Goal: Information Seeking & Learning: Learn about a topic

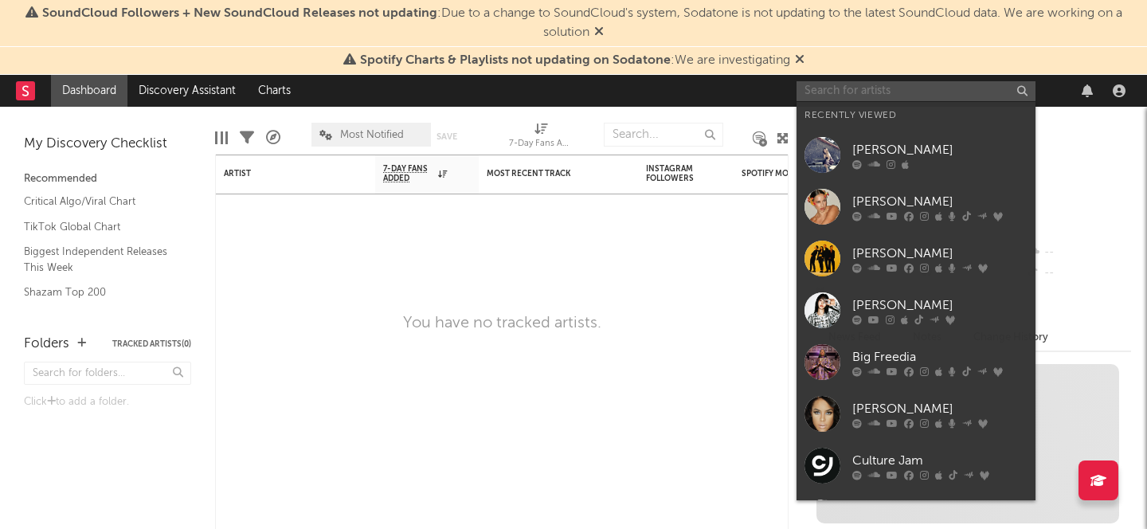
click at [836, 82] on input "text" at bounding box center [915, 91] width 239 height 20
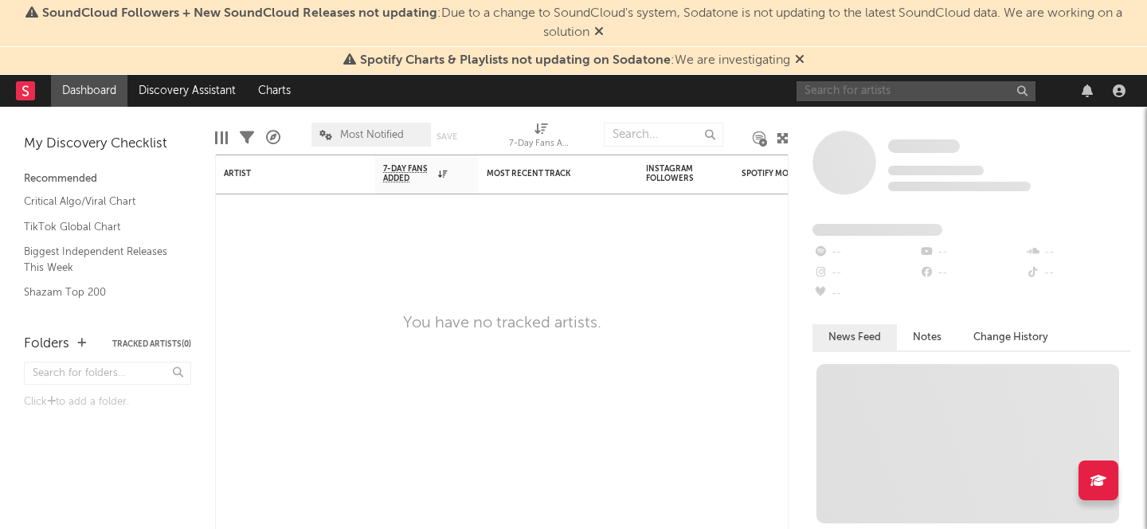
click at [839, 84] on input "text" at bounding box center [915, 91] width 239 height 20
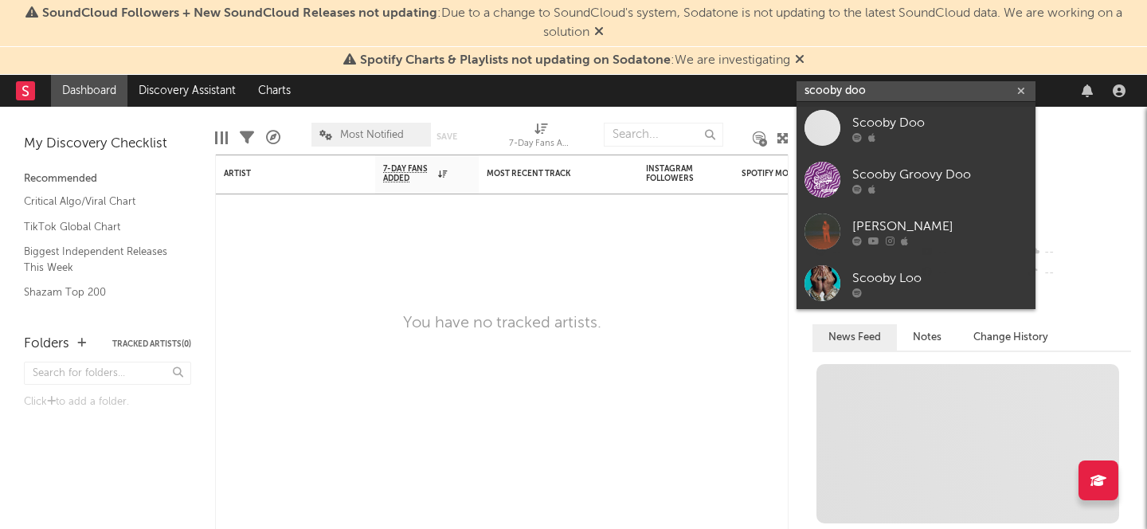
click at [842, 88] on input "scooby doo" at bounding box center [915, 91] width 239 height 20
click at [890, 96] on input "scooby-doo" at bounding box center [915, 91] width 239 height 20
click at [857, 95] on input "scooby-doo" at bounding box center [915, 91] width 239 height 20
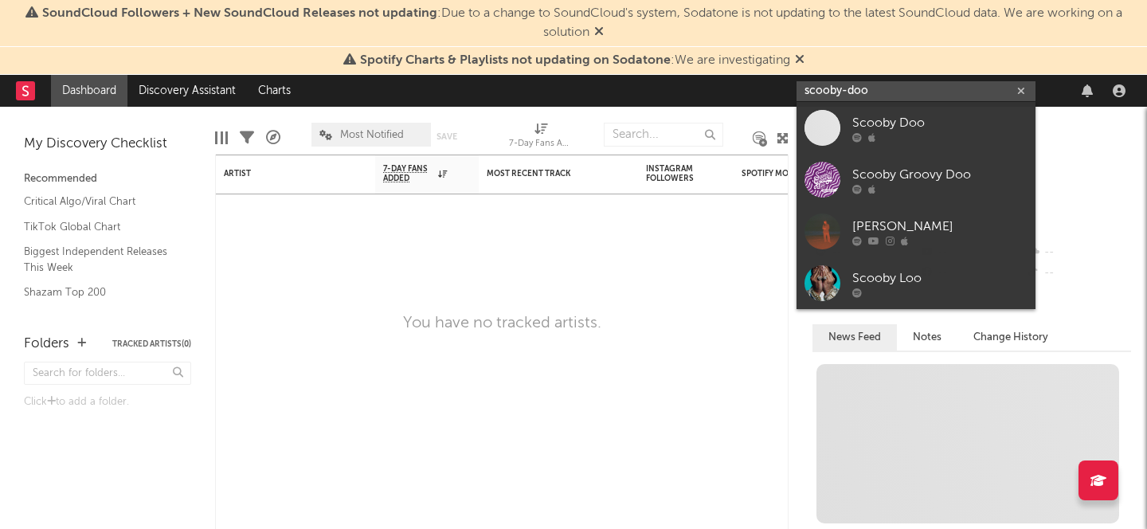
paste input "https://open.spotify.com/artist/6LmKceUqlJoiobMIqko4Ct?si=7YcHFZX8Rc2RxvGlDrHY5Q"
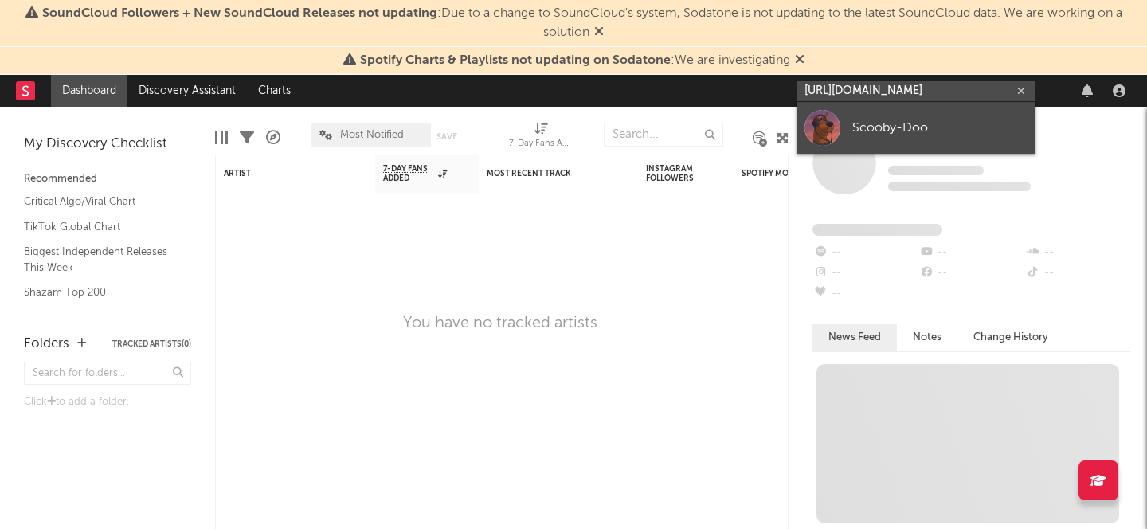
type input "https://open.spotify.com/artist/6LmKceUqlJoiobMIqko4Ct?si=7YcHFZX8Rc2RxvGlDrHY5Q"
click at [857, 125] on div "Scooby-Doo" at bounding box center [939, 127] width 175 height 19
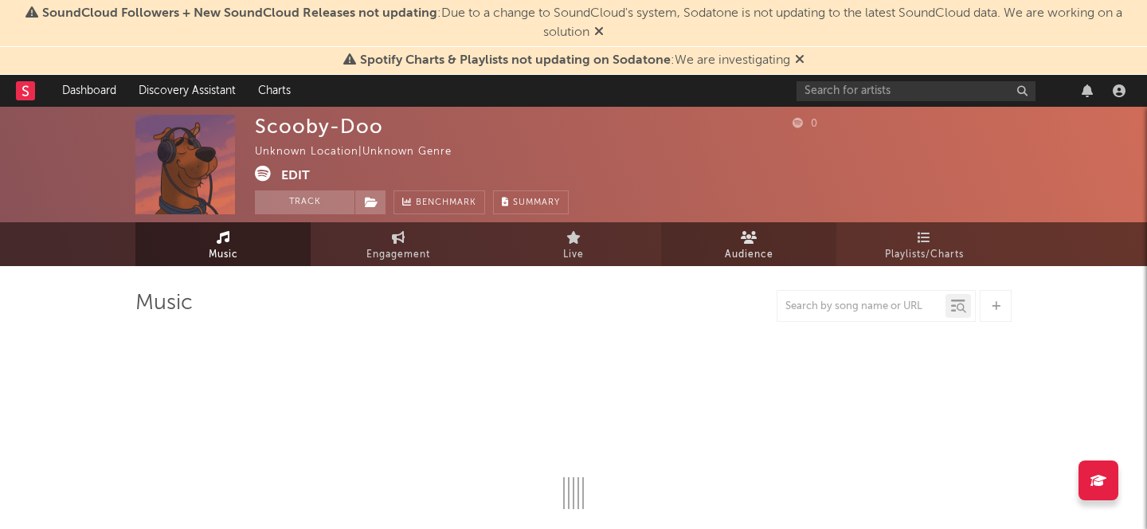
select select "1w"
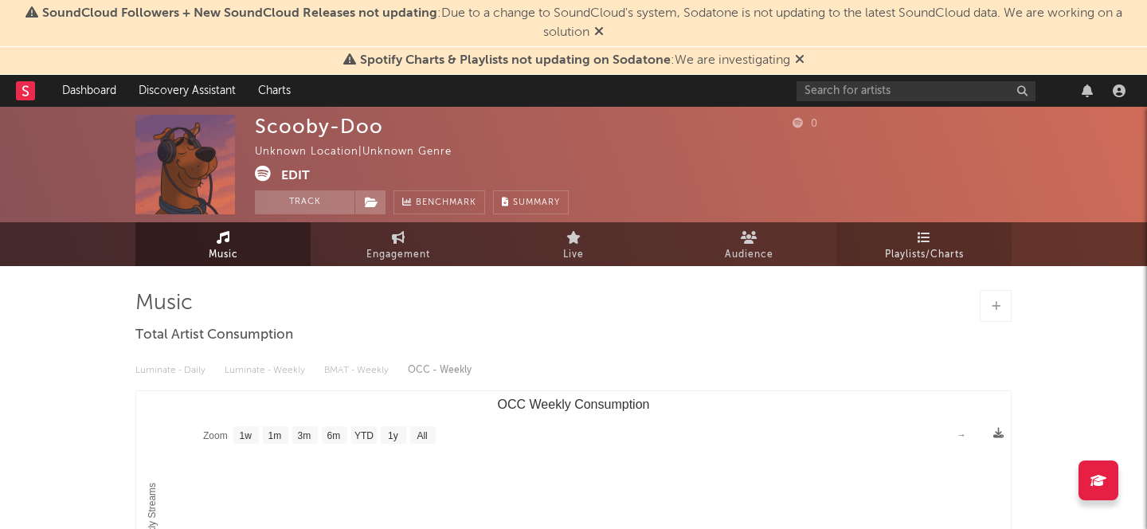
click at [941, 236] on link "Playlists/Charts" at bounding box center [923, 244] width 175 height 44
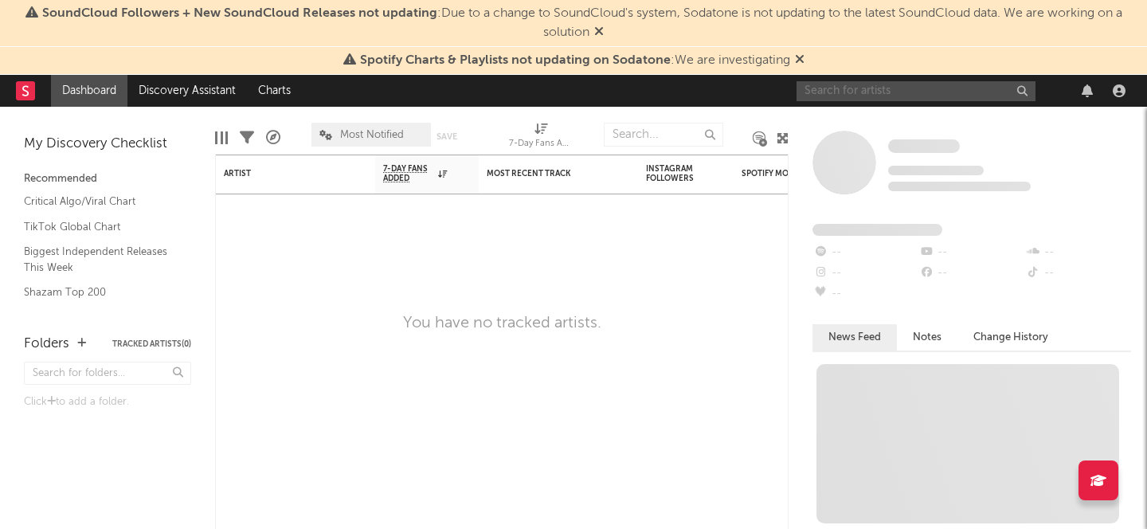
click at [848, 94] on input "text" at bounding box center [915, 91] width 239 height 20
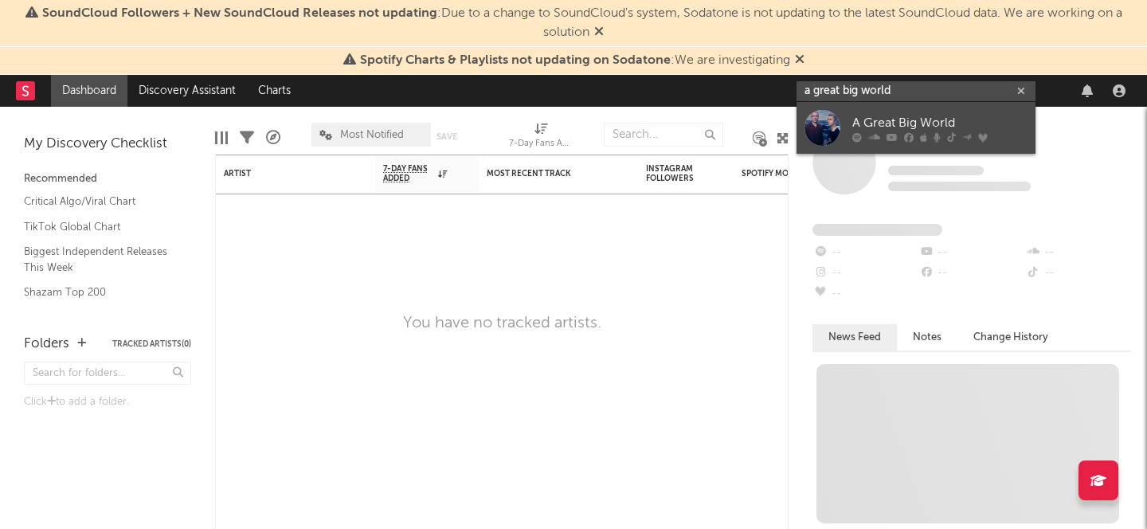
type input "a great big world"
click at [881, 122] on div "A Great Big World" at bounding box center [939, 122] width 175 height 19
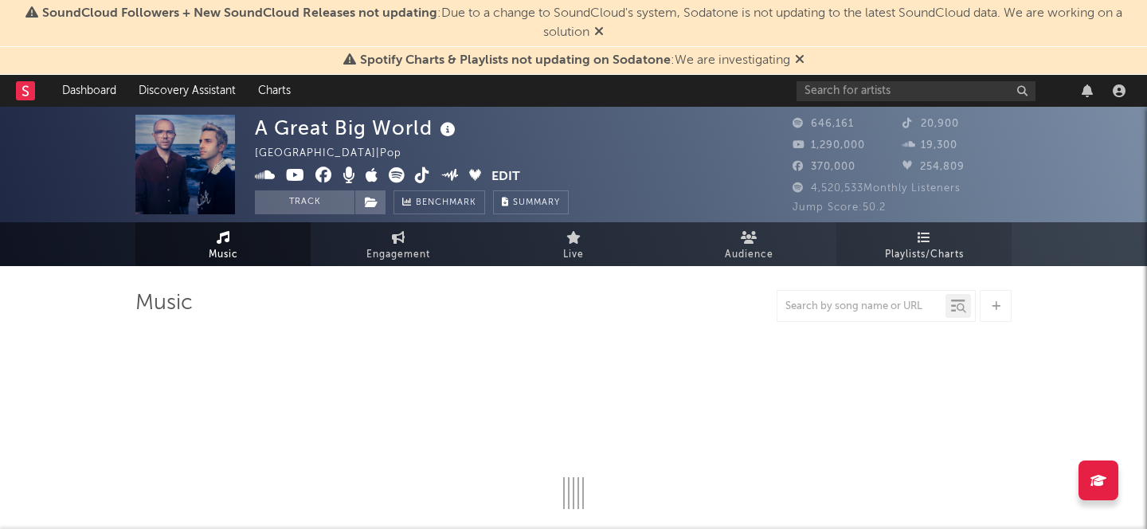
select select "6m"
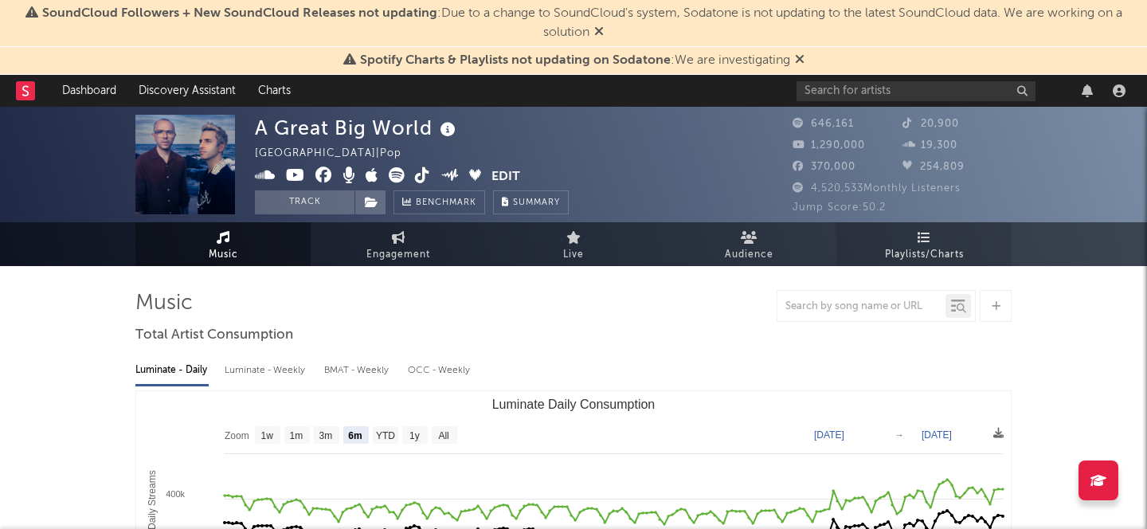
click at [960, 229] on link "Playlists/Charts" at bounding box center [923, 244] width 175 height 44
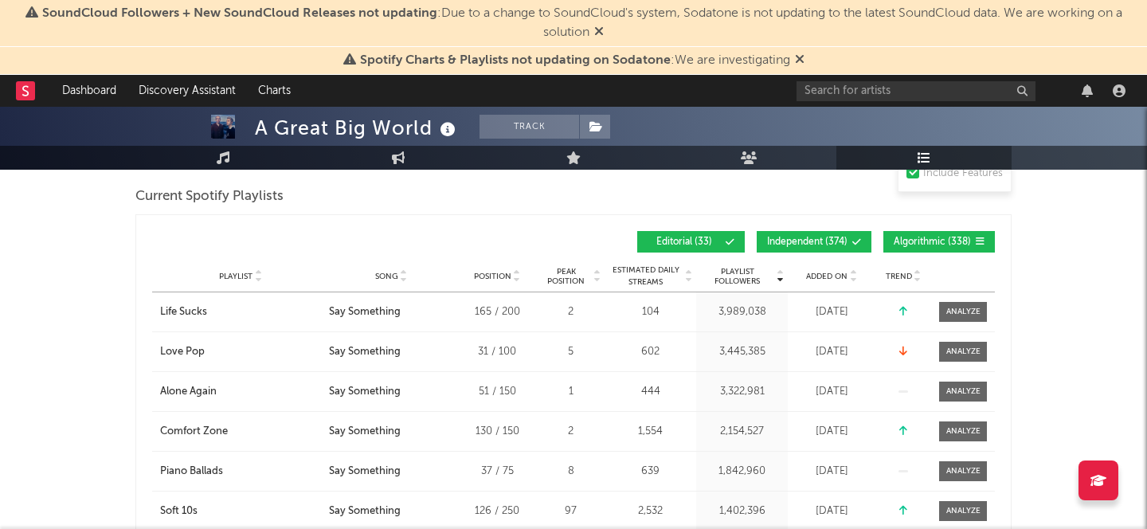
scroll to position [220, 0]
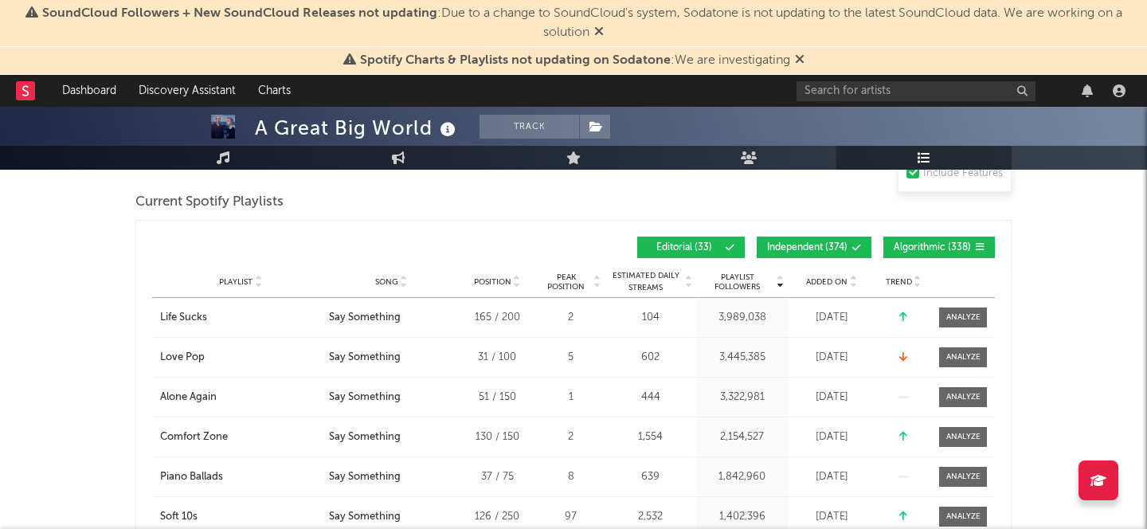
click at [783, 239] on button "Independent ( 374 )" at bounding box center [814, 248] width 115 height 22
click at [829, 280] on span "Added On" at bounding box center [826, 282] width 41 height 10
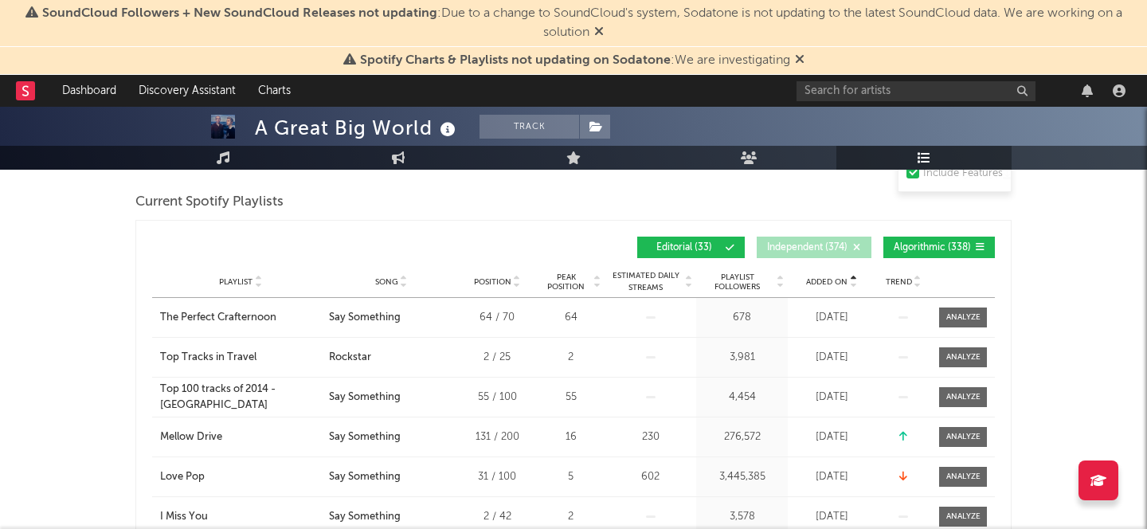
click at [829, 280] on span "Added On" at bounding box center [826, 282] width 41 height 10
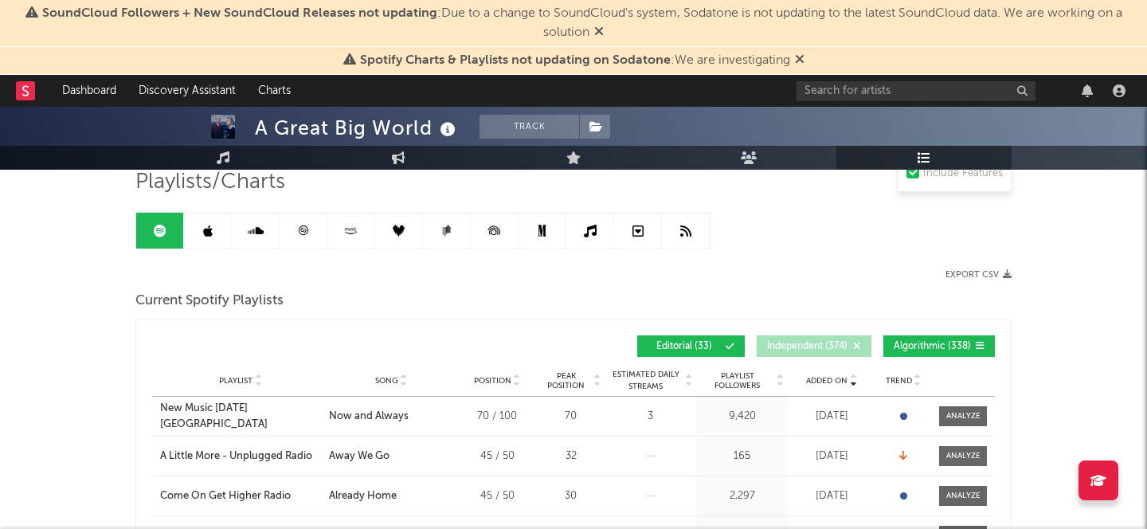
scroll to position [0, 0]
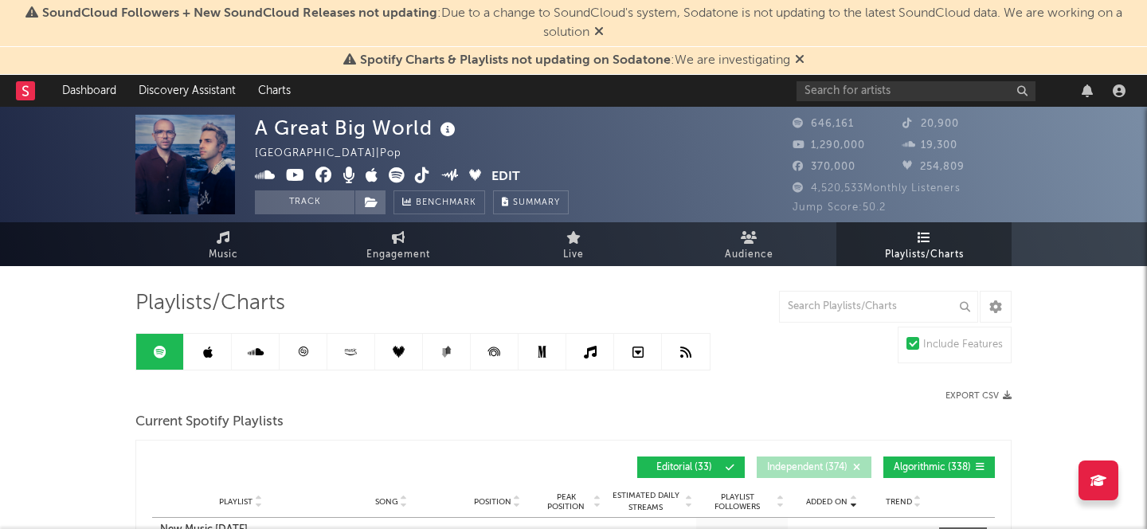
click at [206, 355] on icon at bounding box center [208, 352] width 10 height 13
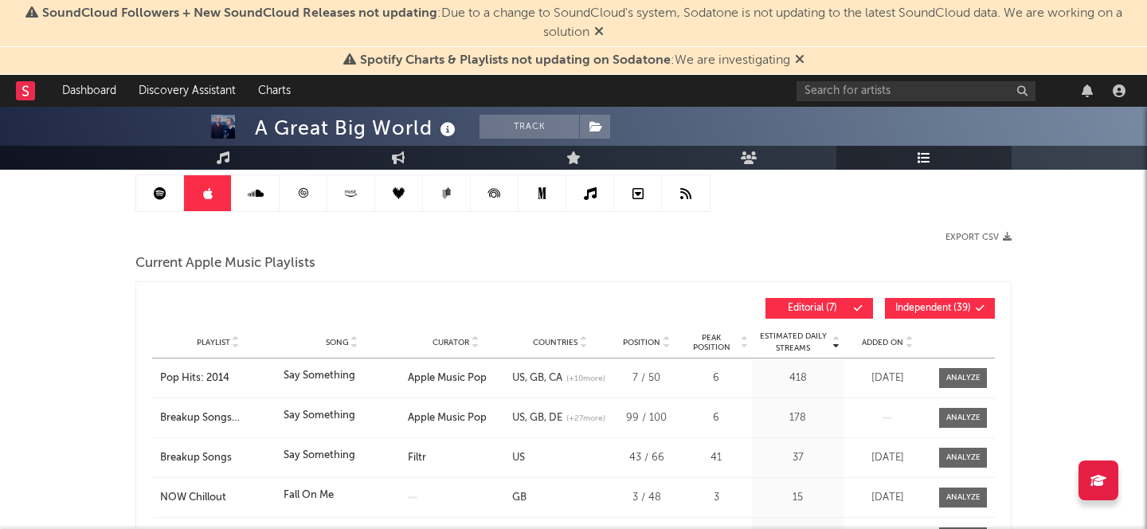
scroll to position [225, 0]
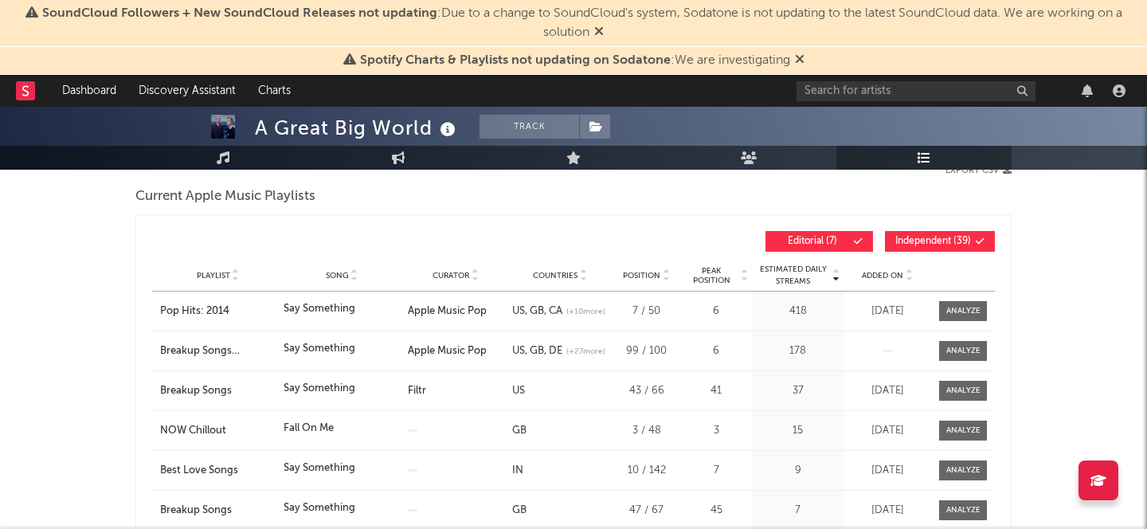
click at [897, 283] on div "Playlist Song Curator Genre Countries Country Chart Type Position Peak Position…" at bounding box center [573, 276] width 843 height 32
click at [920, 242] on span "Independent ( 39 )" at bounding box center [933, 242] width 76 height 10
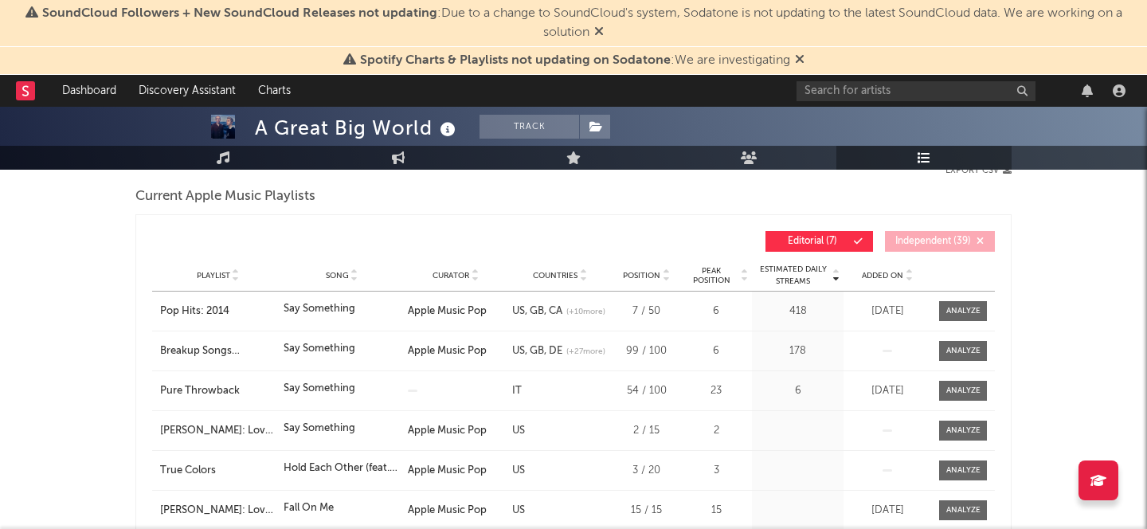
click at [871, 277] on span "Added On" at bounding box center [882, 276] width 41 height 10
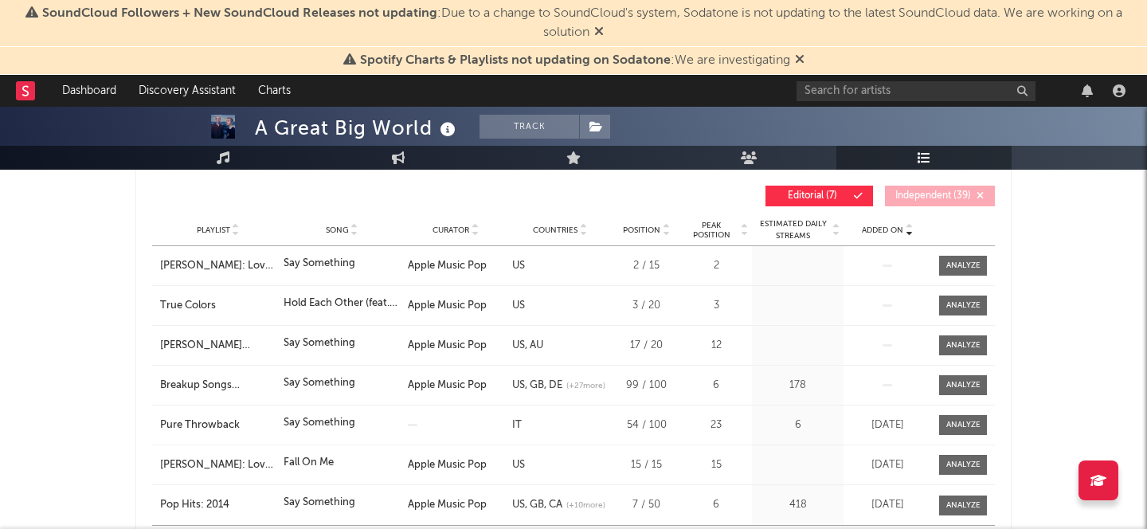
scroll to position [273, 0]
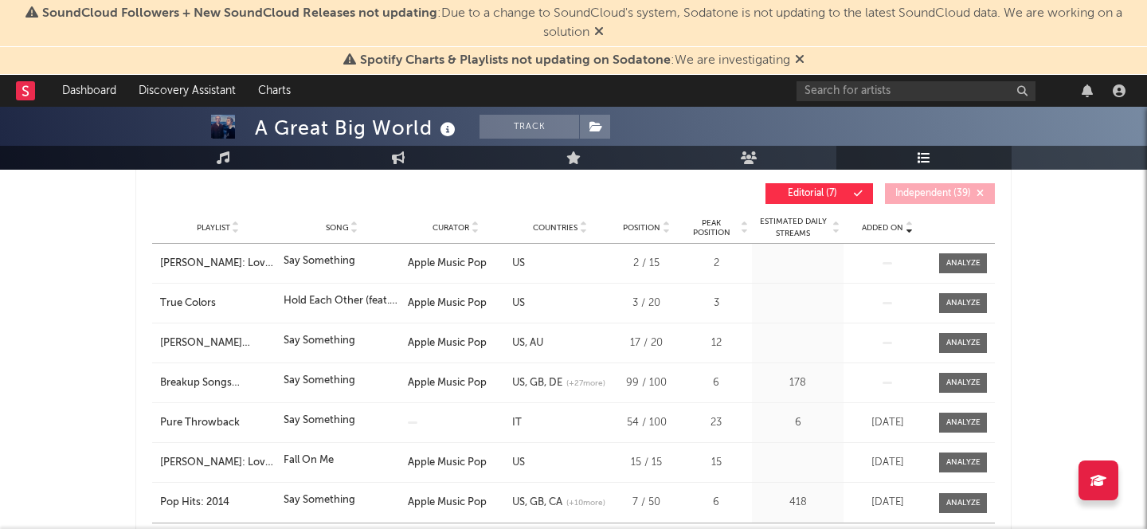
click at [884, 229] on span "Added On" at bounding box center [882, 228] width 41 height 10
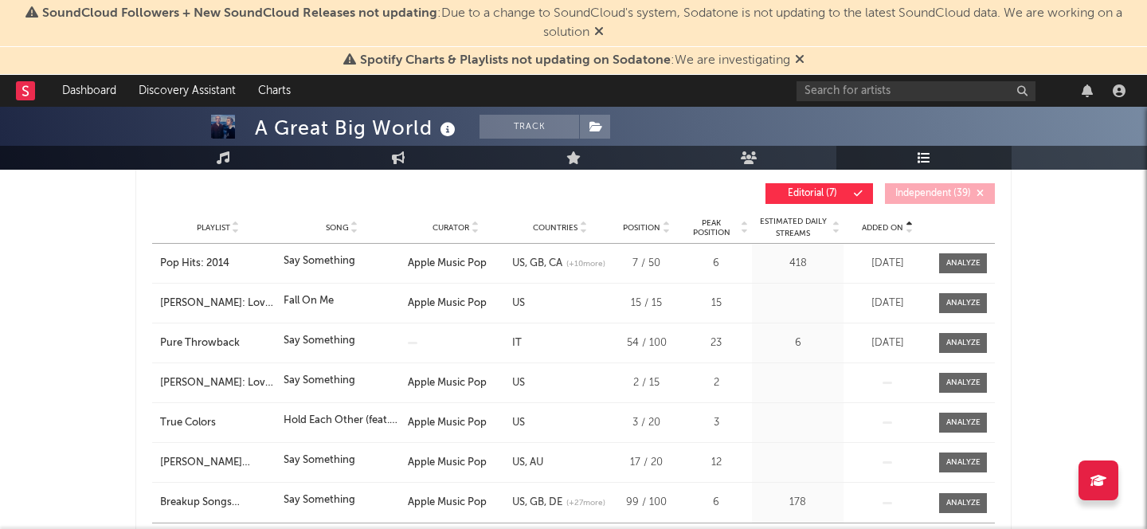
click at [884, 229] on span "Added On" at bounding box center [882, 228] width 41 height 10
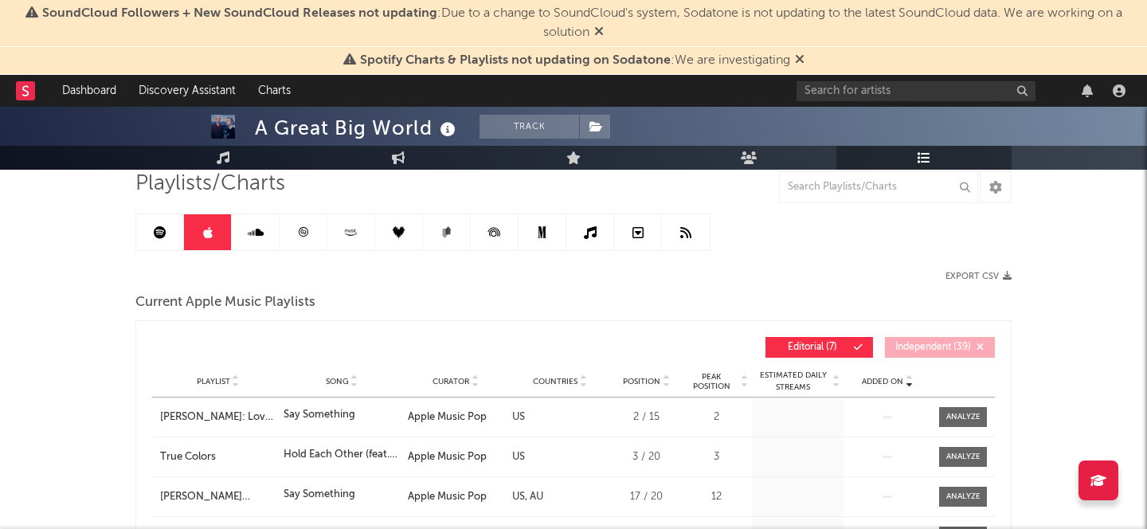
scroll to position [0, 0]
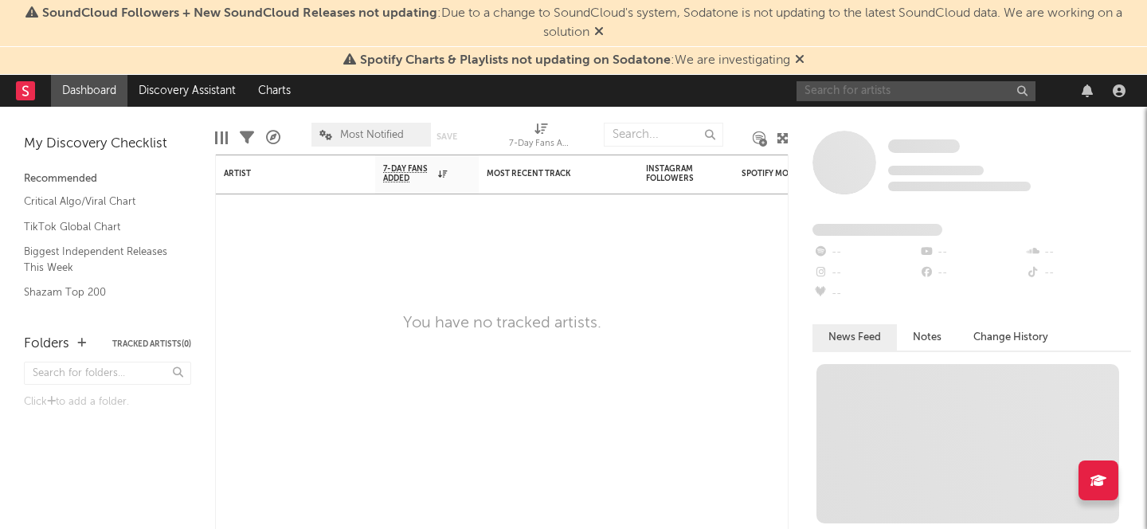
click at [831, 90] on input "text" at bounding box center [915, 91] width 239 height 20
type input "m"
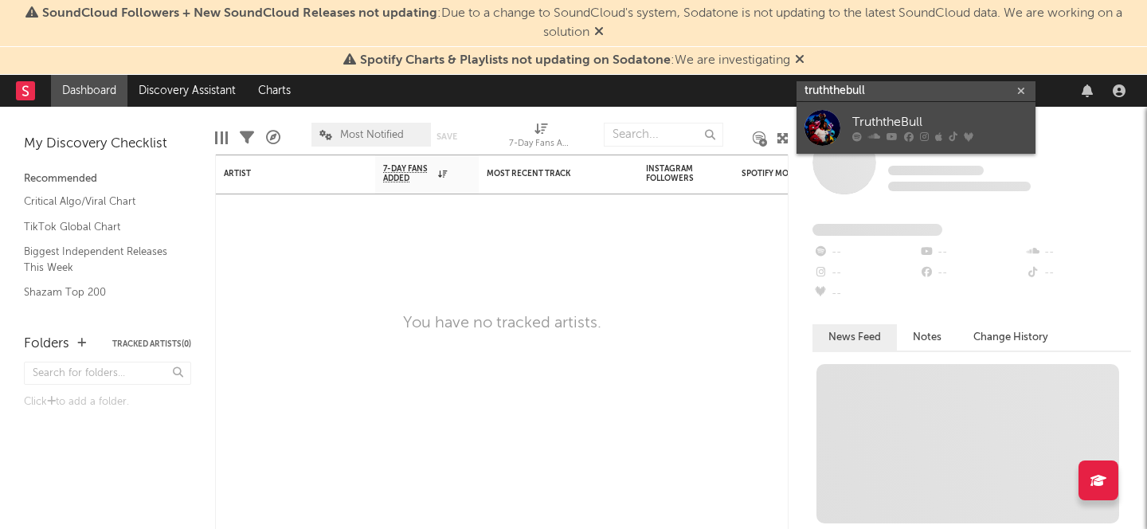
type input "truththebull"
click at [888, 129] on div "TruththeBull" at bounding box center [939, 122] width 175 height 19
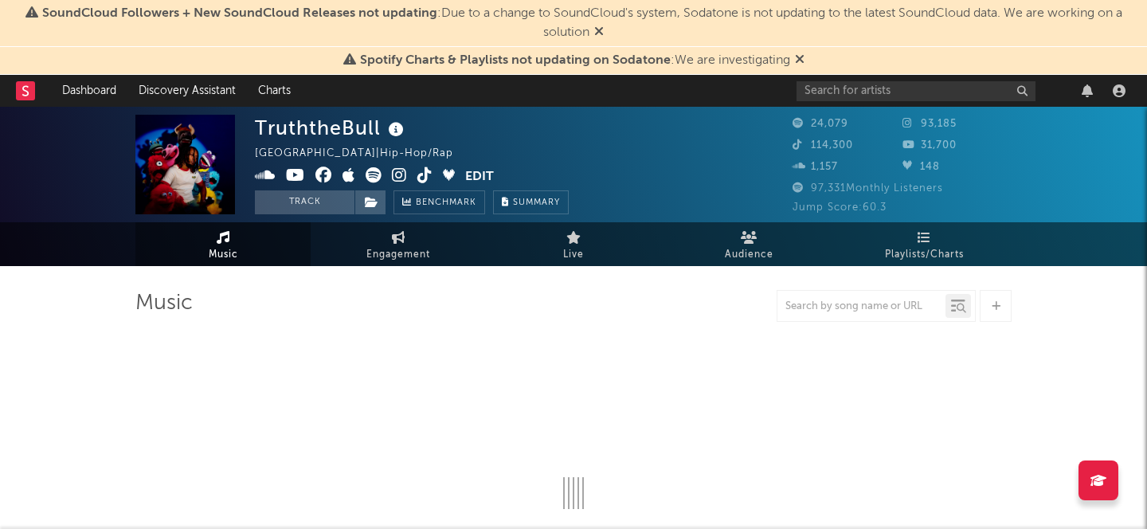
select select "6m"
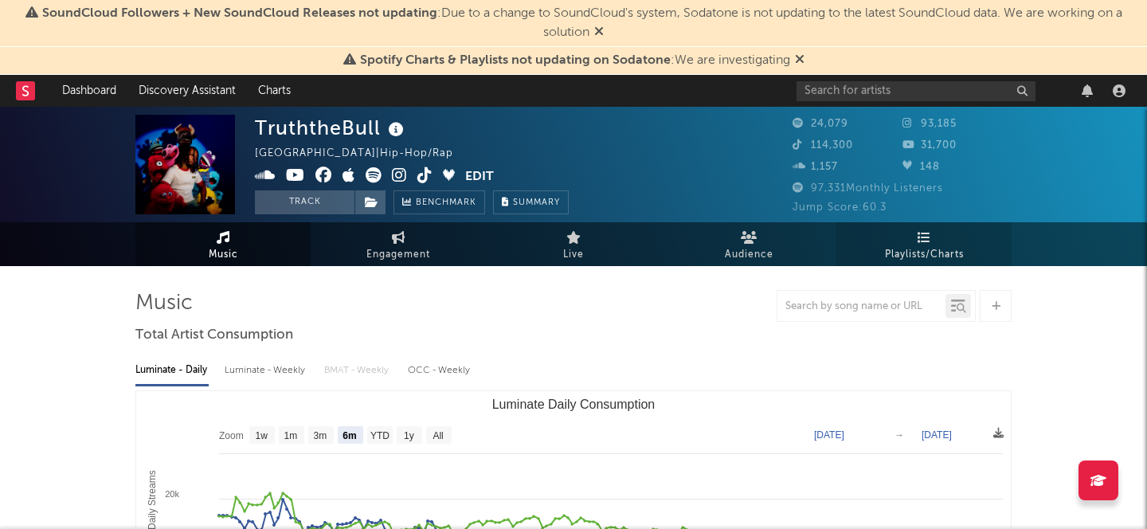
click at [934, 256] on span "Playlists/Charts" at bounding box center [924, 254] width 79 height 19
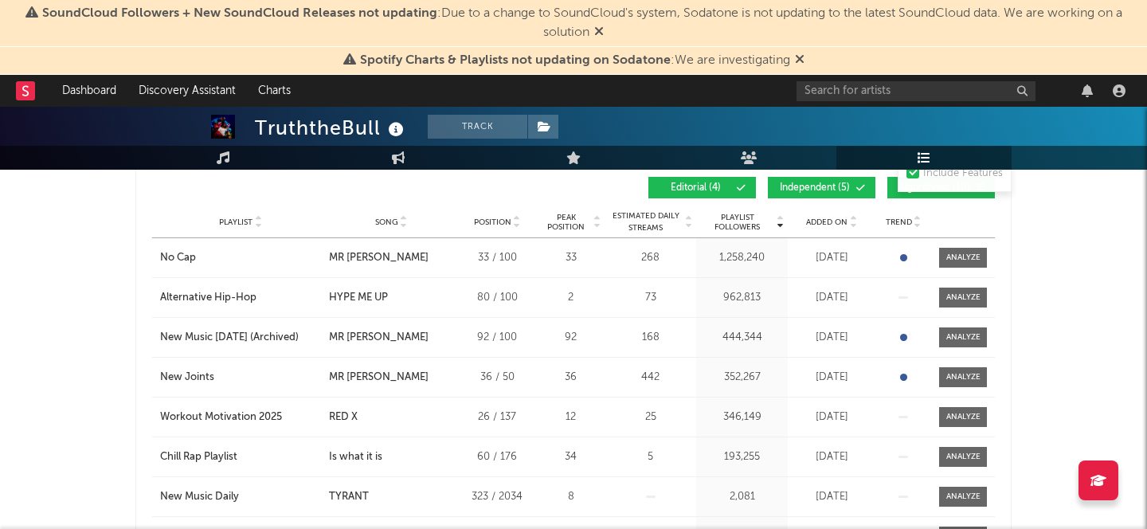
scroll to position [233, 0]
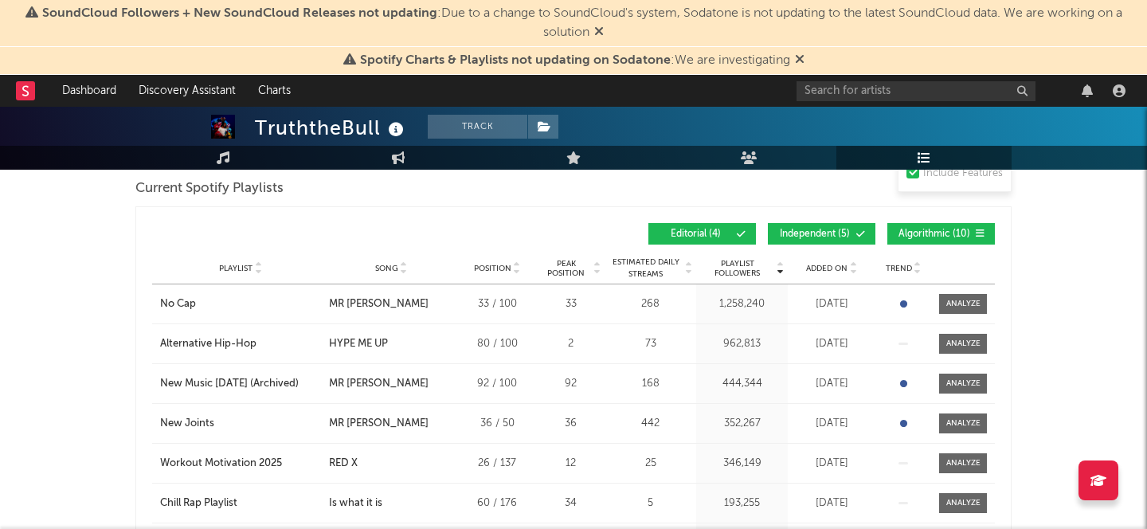
click at [802, 232] on span "Independent ( 5 )" at bounding box center [814, 234] width 73 height 10
click at [909, 242] on button "Algorithmic ( 10 )" at bounding box center [941, 234] width 108 height 22
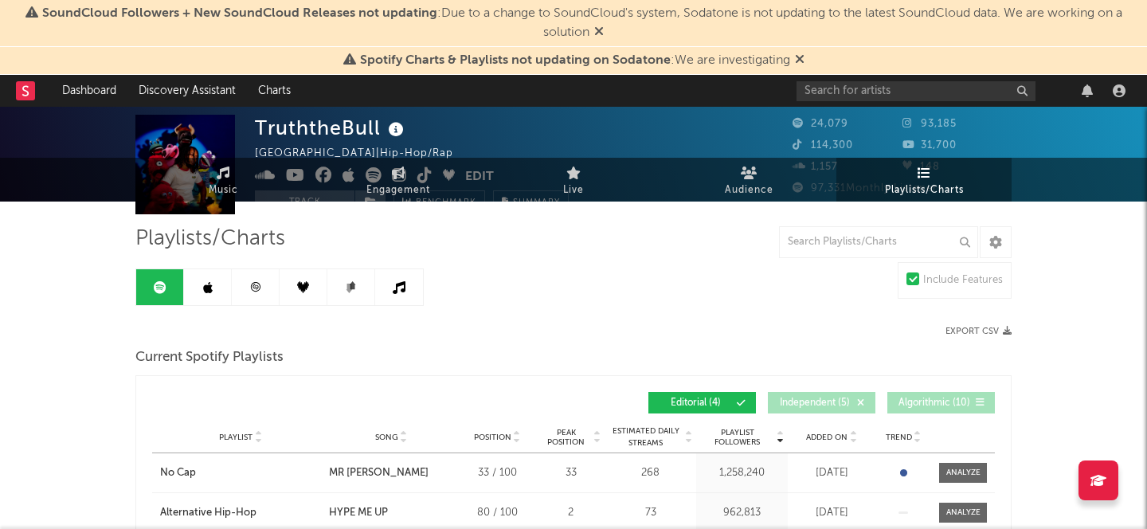
scroll to position [0, 0]
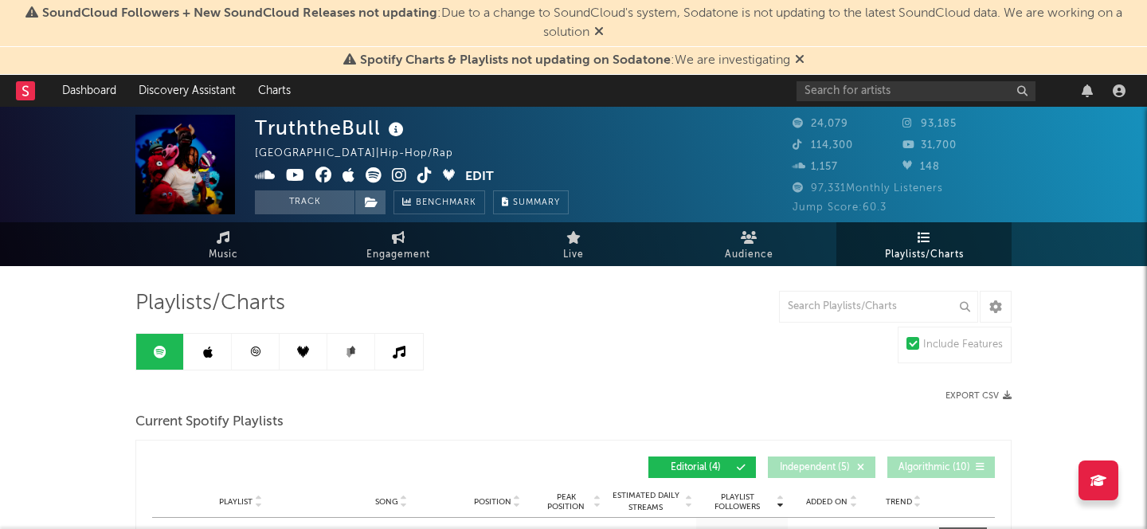
click at [189, 351] on link at bounding box center [208, 352] width 48 height 36
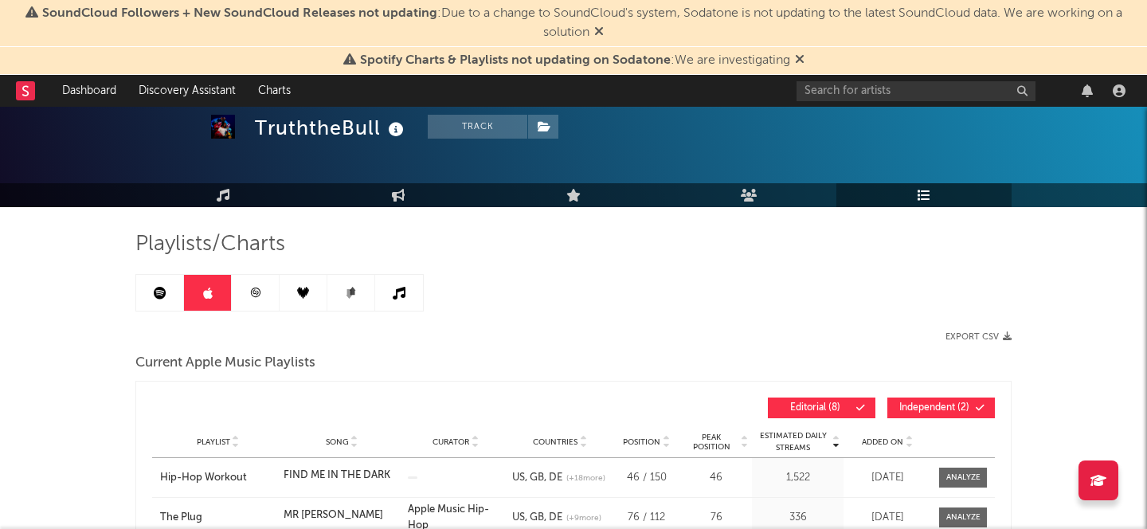
scroll to position [31, 0]
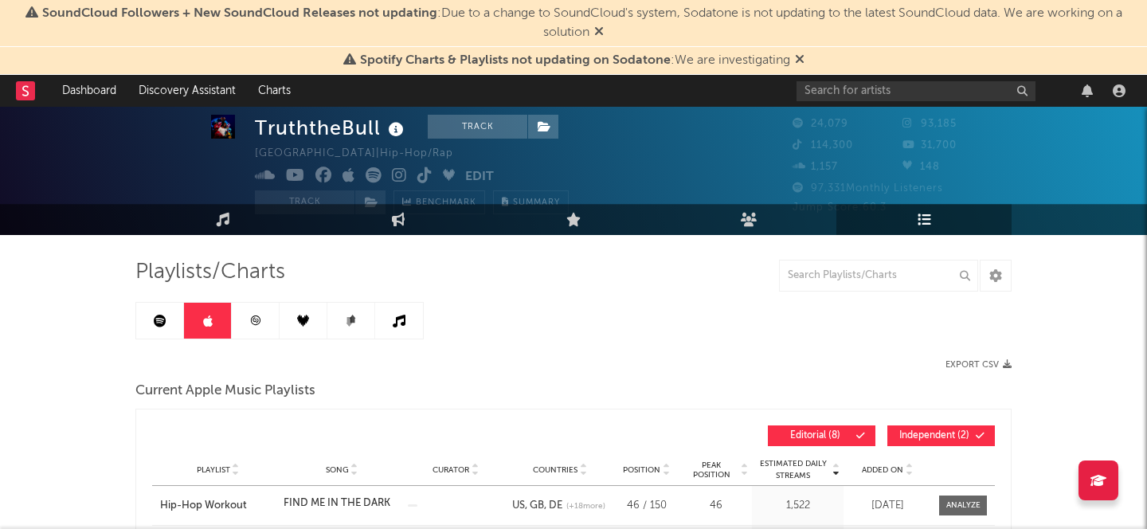
click at [270, 323] on link at bounding box center [256, 321] width 48 height 36
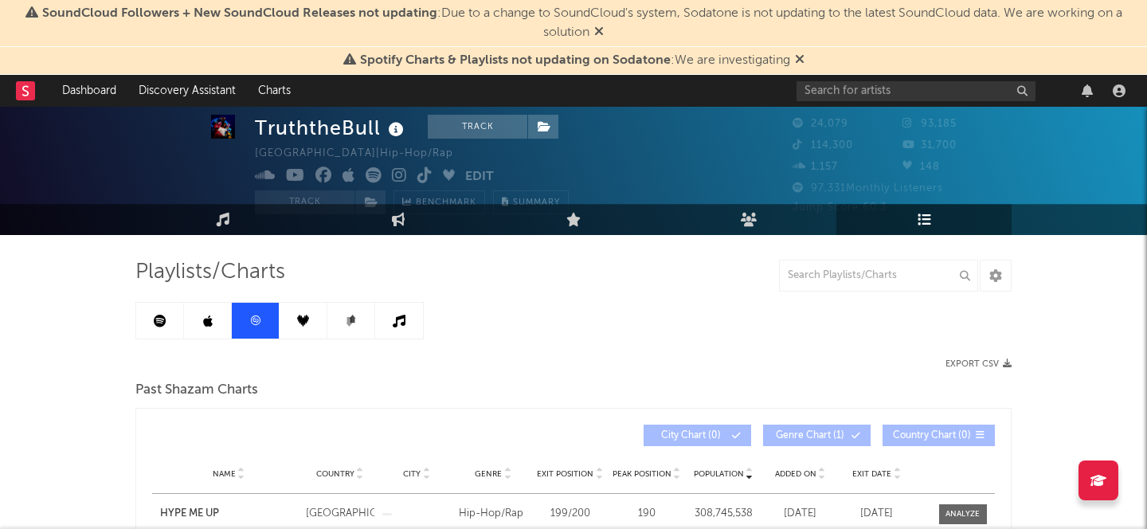
click at [303, 323] on icon at bounding box center [303, 321] width 12 height 12
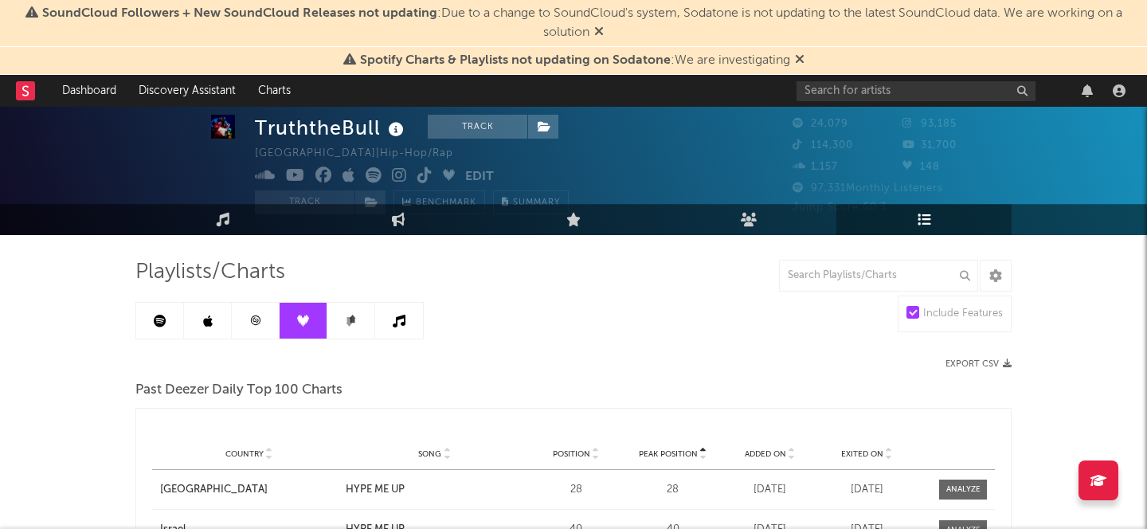
click at [338, 318] on link at bounding box center [351, 321] width 48 height 36
